Goal: Task Accomplishment & Management: Manage account settings

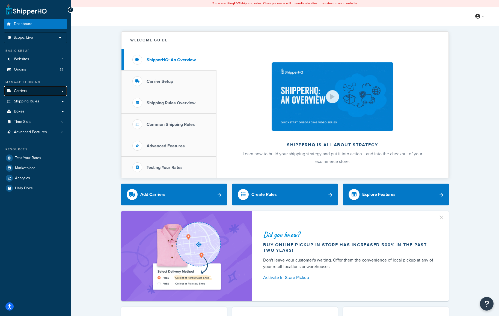
click at [27, 89] on span "Carriers" at bounding box center [20, 91] width 13 height 5
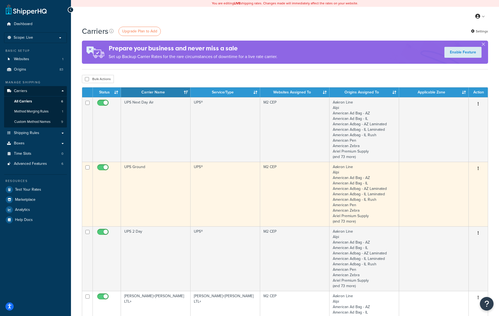
click at [478, 167] on icon "button" at bounding box center [477, 169] width 1 height 4
click at [451, 180] on link "Edit" at bounding box center [455, 179] width 43 height 11
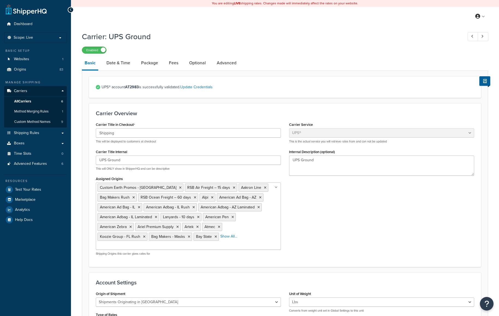
select select "ups"
select select "us"
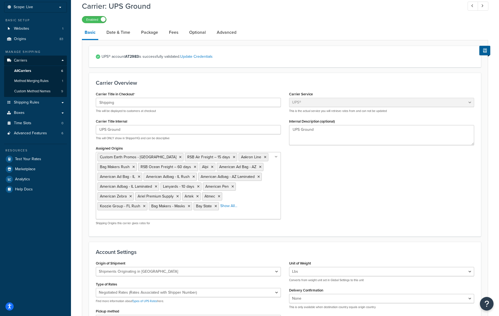
scroll to position [19, 0]
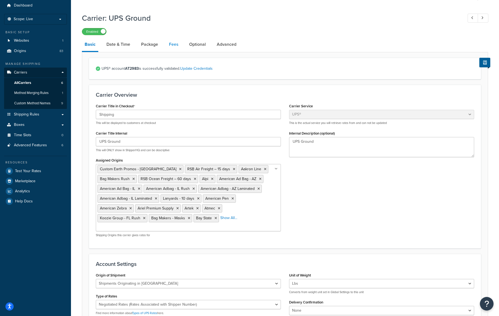
click at [175, 44] on link "Fees" at bounding box center [173, 44] width 15 height 13
select select "package"
select select "AFTER"
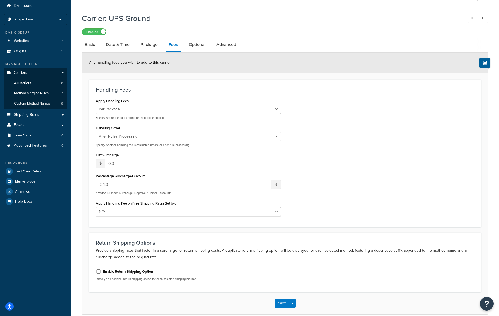
scroll to position [15, 0]
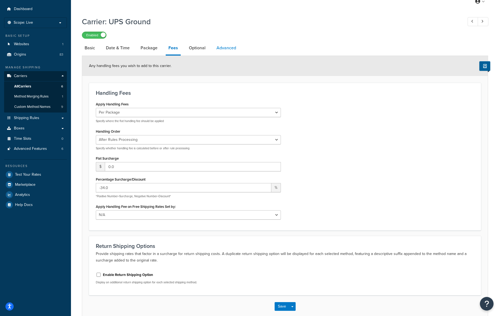
click at [232, 44] on link "Advanced" at bounding box center [226, 47] width 25 height 13
select select "false"
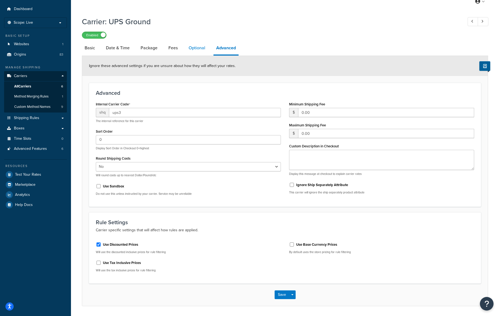
click at [195, 48] on link "Optional" at bounding box center [197, 47] width 22 height 13
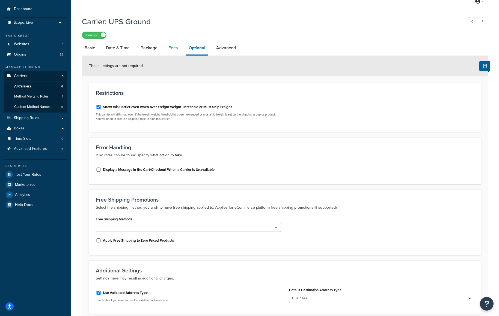
click at [166, 51] on link "Fees" at bounding box center [173, 47] width 15 height 13
select select "package"
select select "AFTER"
